Goal: Connect with others: Connect with others

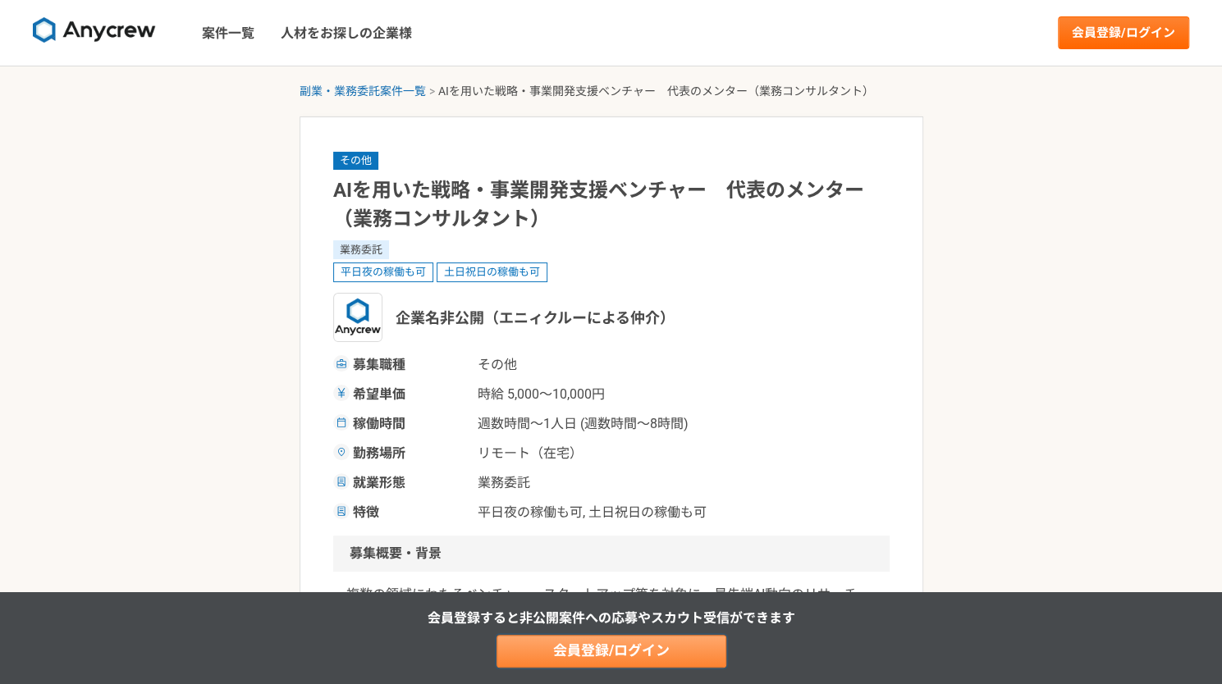
click at [714, 651] on link "会員登録/ログイン" at bounding box center [611, 651] width 230 height 33
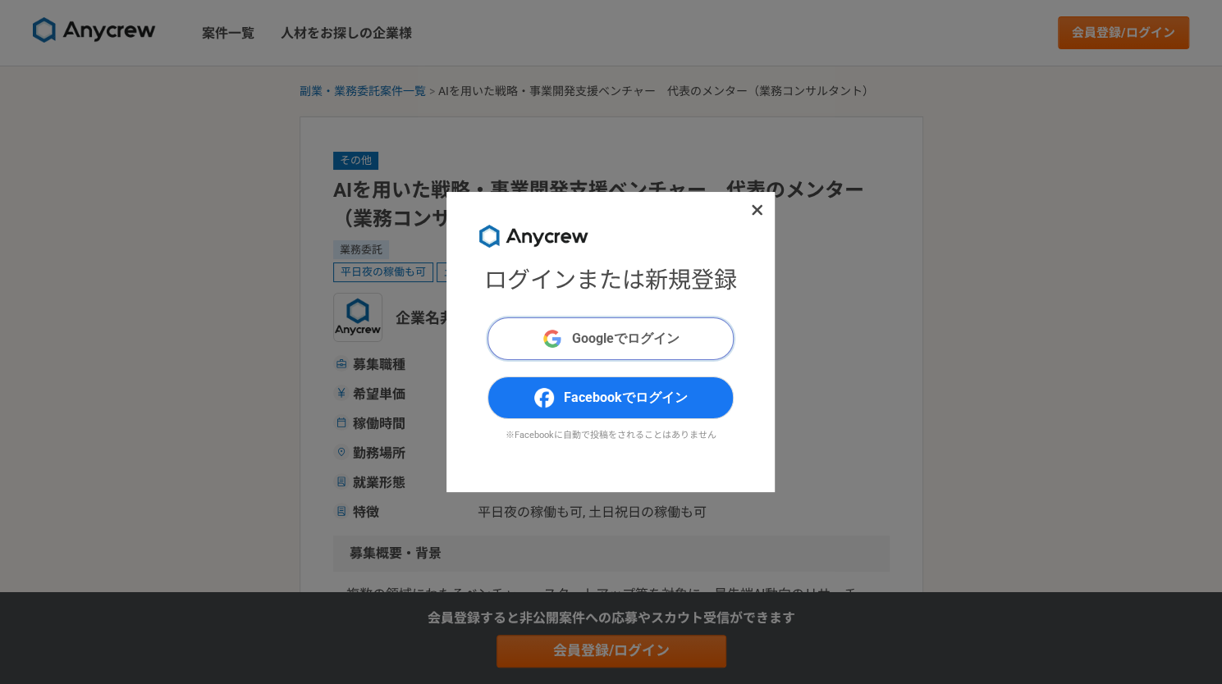
click at [663, 324] on button "Googleでログイン" at bounding box center [610, 338] width 246 height 43
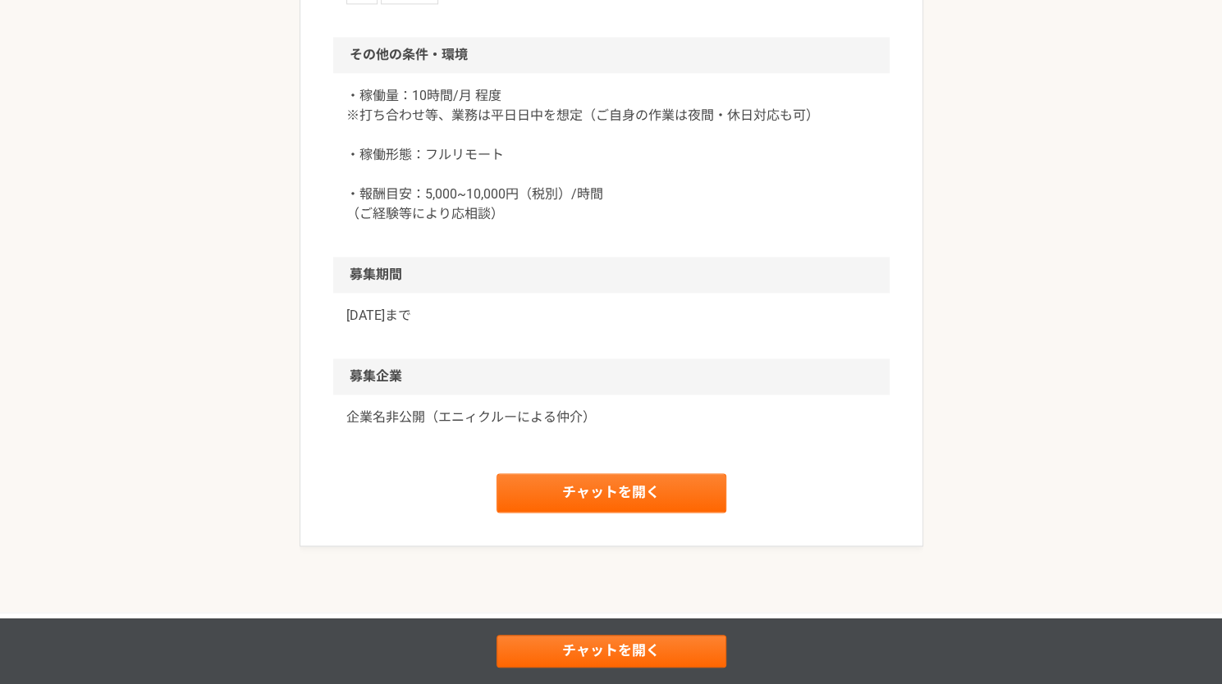
scroll to position [1396, 0]
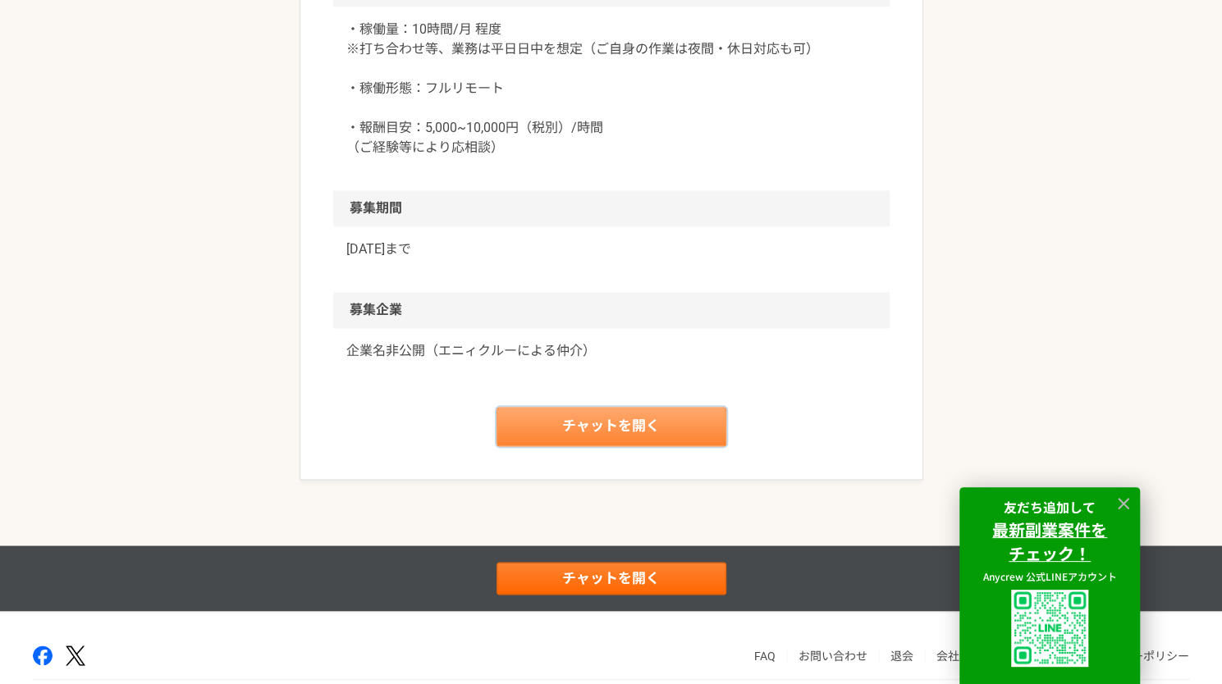
click at [663, 437] on link "チャットを開く" at bounding box center [611, 426] width 230 height 39
